Goal: Information Seeking & Learning: Check status

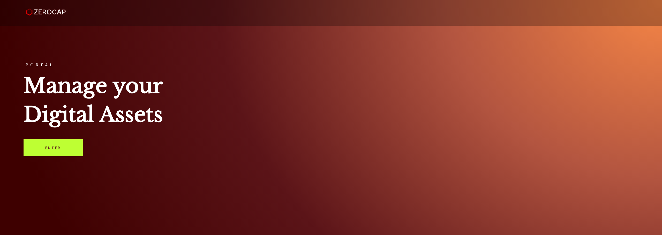
click at [69, 146] on link "Enter" at bounding box center [53, 148] width 59 height 17
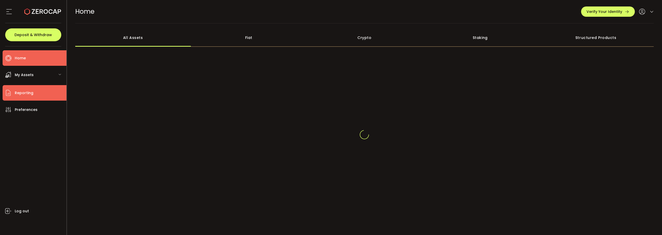
click at [45, 92] on li "Reporting" at bounding box center [35, 93] width 64 height 16
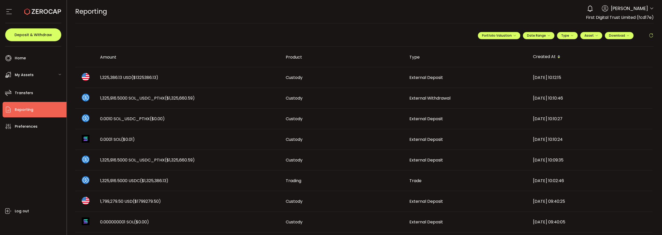
click at [140, 81] on td "1,325,386.13 USD ($1325386.13)" at bounding box center [189, 77] width 186 height 21
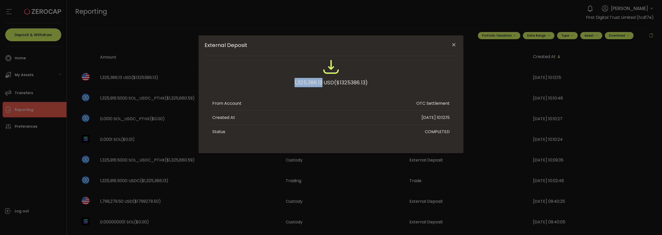
drag, startPoint x: 293, startPoint y: 83, endPoint x: 322, endPoint y: 83, distance: 29.0
click at [322, 83] on div "1,325,386.13 USD ($1325386.13)" at bounding box center [330, 82] width 73 height 9
copy div "1,325,386.13"
click at [451, 43] on button "Close" at bounding box center [453, 45] width 9 height 9
